Goal: Information Seeking & Learning: Learn about a topic

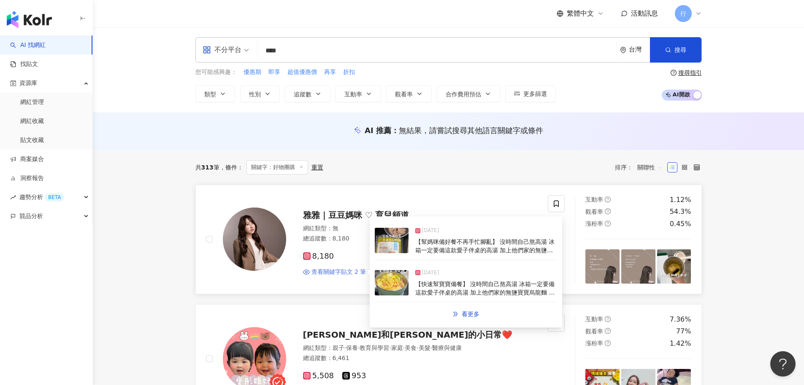
click at [348, 272] on span "查看關鍵字貼文 2 筆" at bounding box center [339, 272] width 55 height 8
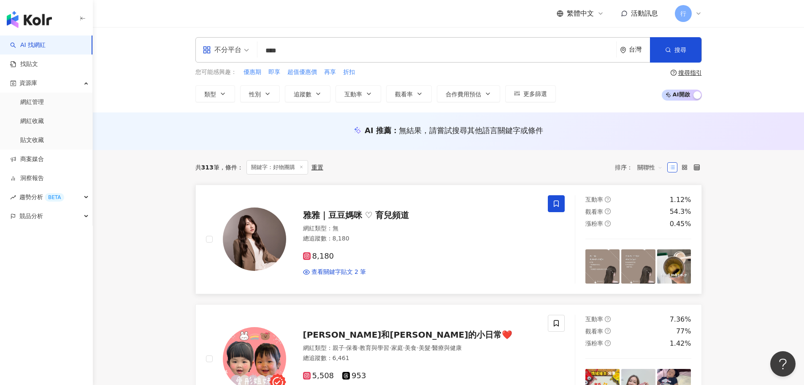
click at [559, 205] on icon at bounding box center [556, 203] width 5 height 6
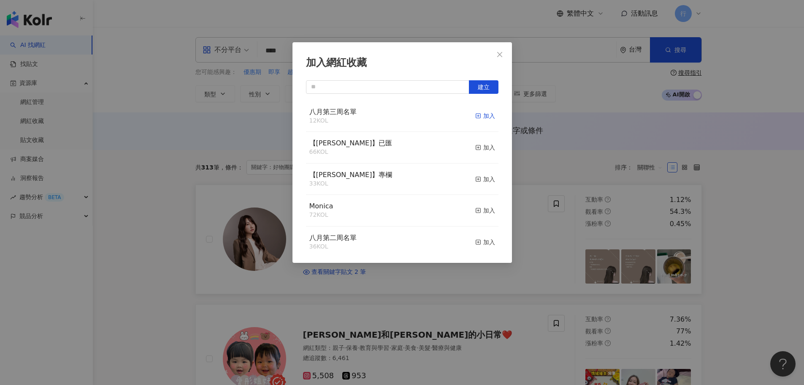
click at [475, 116] on div "加入" at bounding box center [485, 115] width 20 height 9
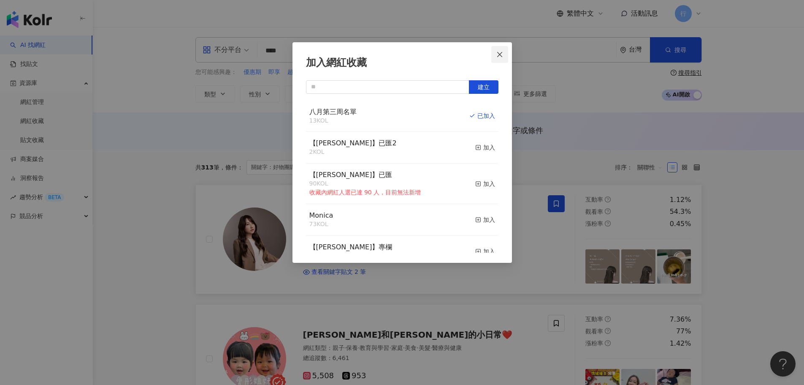
click at [503, 57] on span "Close" at bounding box center [499, 54] width 17 height 7
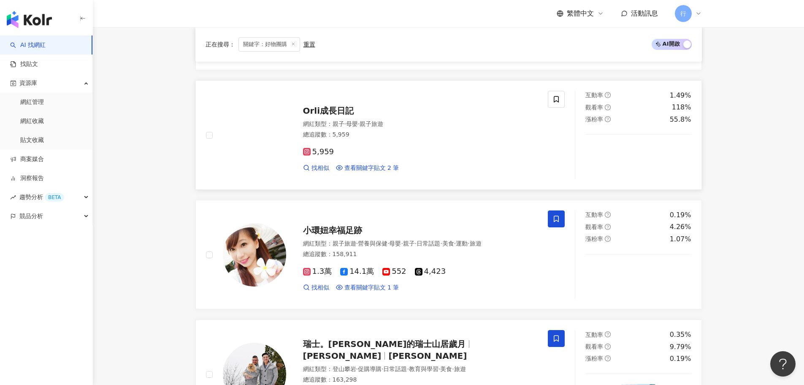
scroll to position [718, 0]
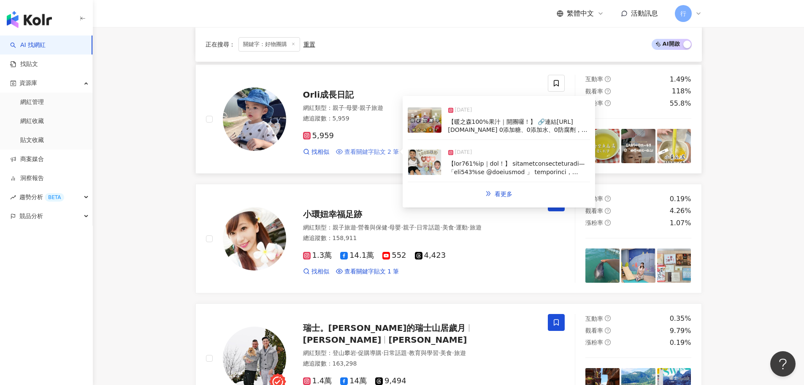
click at [372, 153] on span "查看關鍵字貼文 2 筆" at bounding box center [371, 152] width 55 height 8
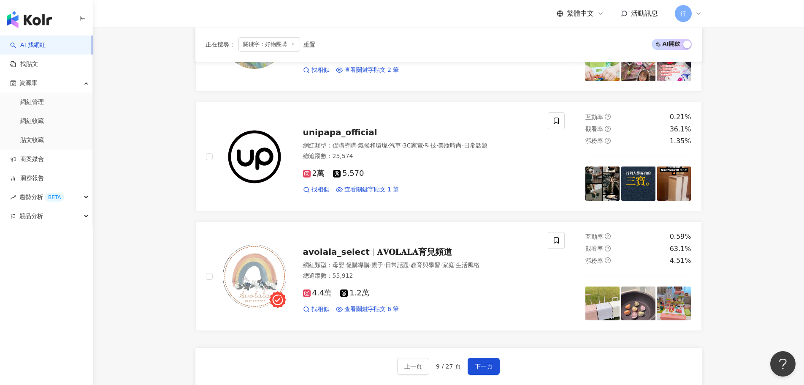
scroll to position [1351, 0]
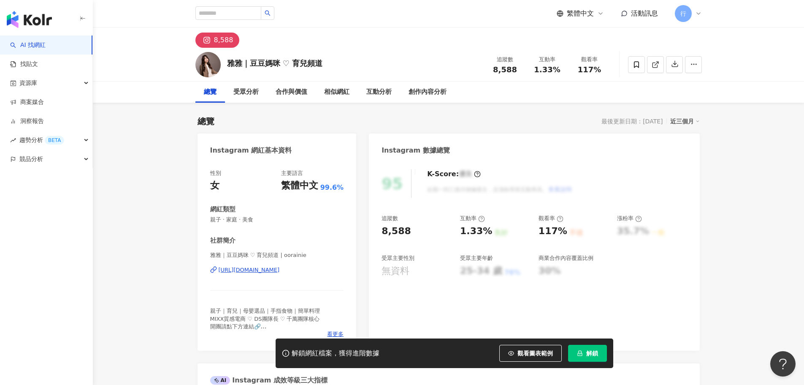
click at [249, 269] on div "[URL][DOMAIN_NAME]" at bounding box center [249, 270] width 61 height 8
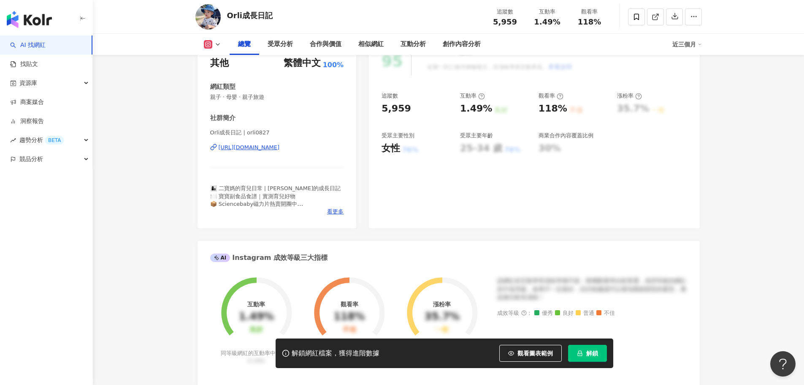
scroll to position [169, 0]
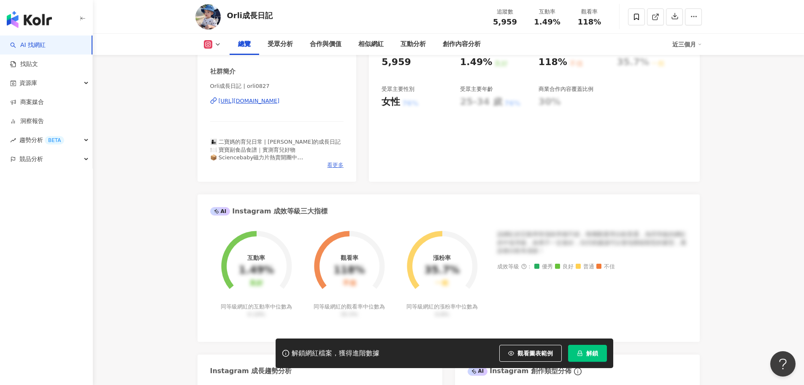
click at [333, 166] on span "看更多" at bounding box center [335, 165] width 16 height 8
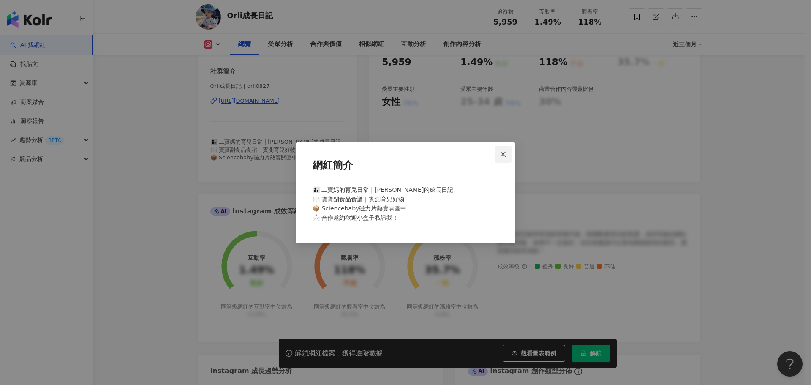
click at [505, 155] on icon "close" at bounding box center [502, 154] width 7 height 7
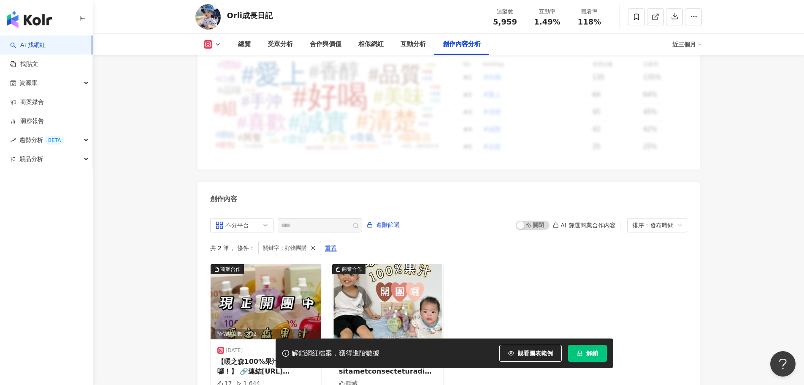
scroll to position [2570, 0]
